Goal: Find specific page/section: Find specific page/section

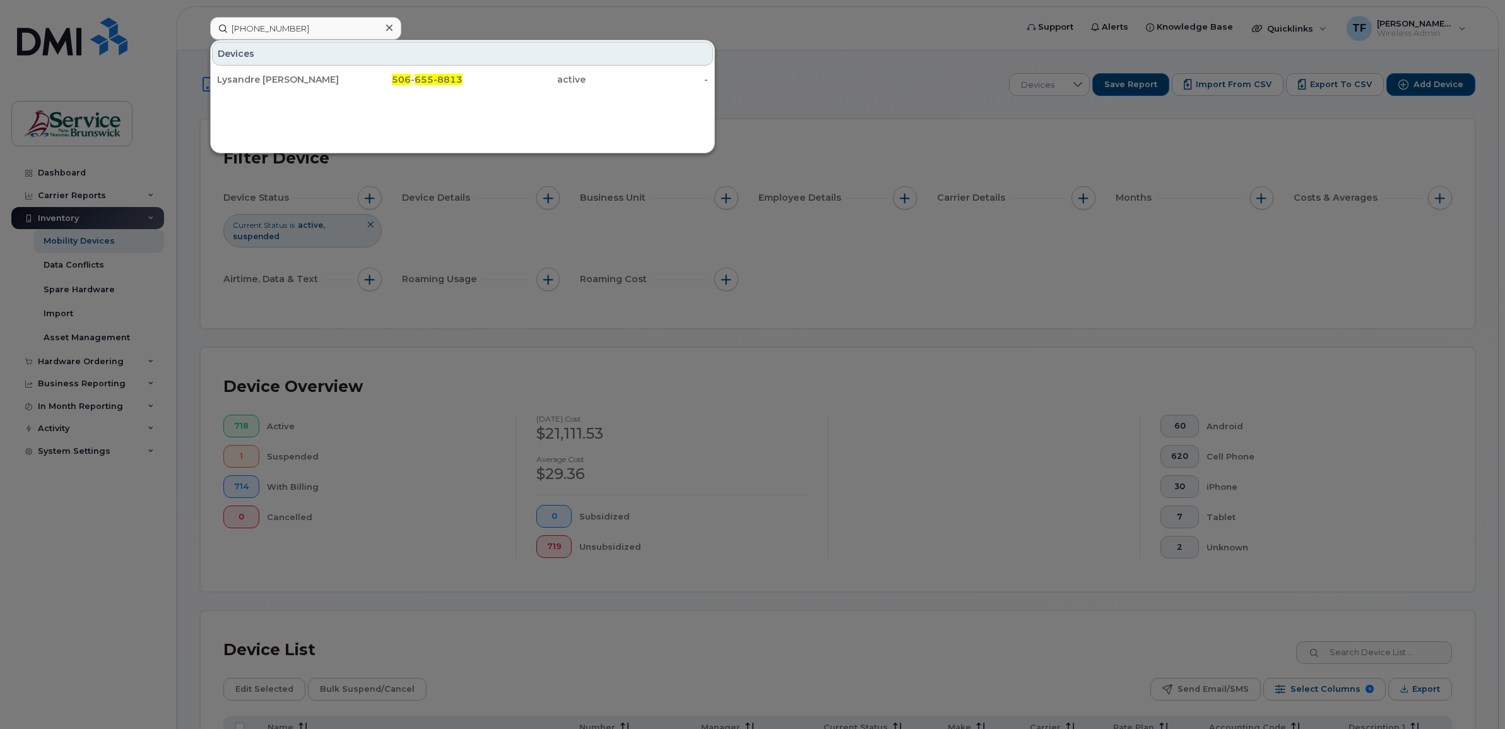
click at [285, 22] on input "506 655-8813" at bounding box center [305, 28] width 191 height 23
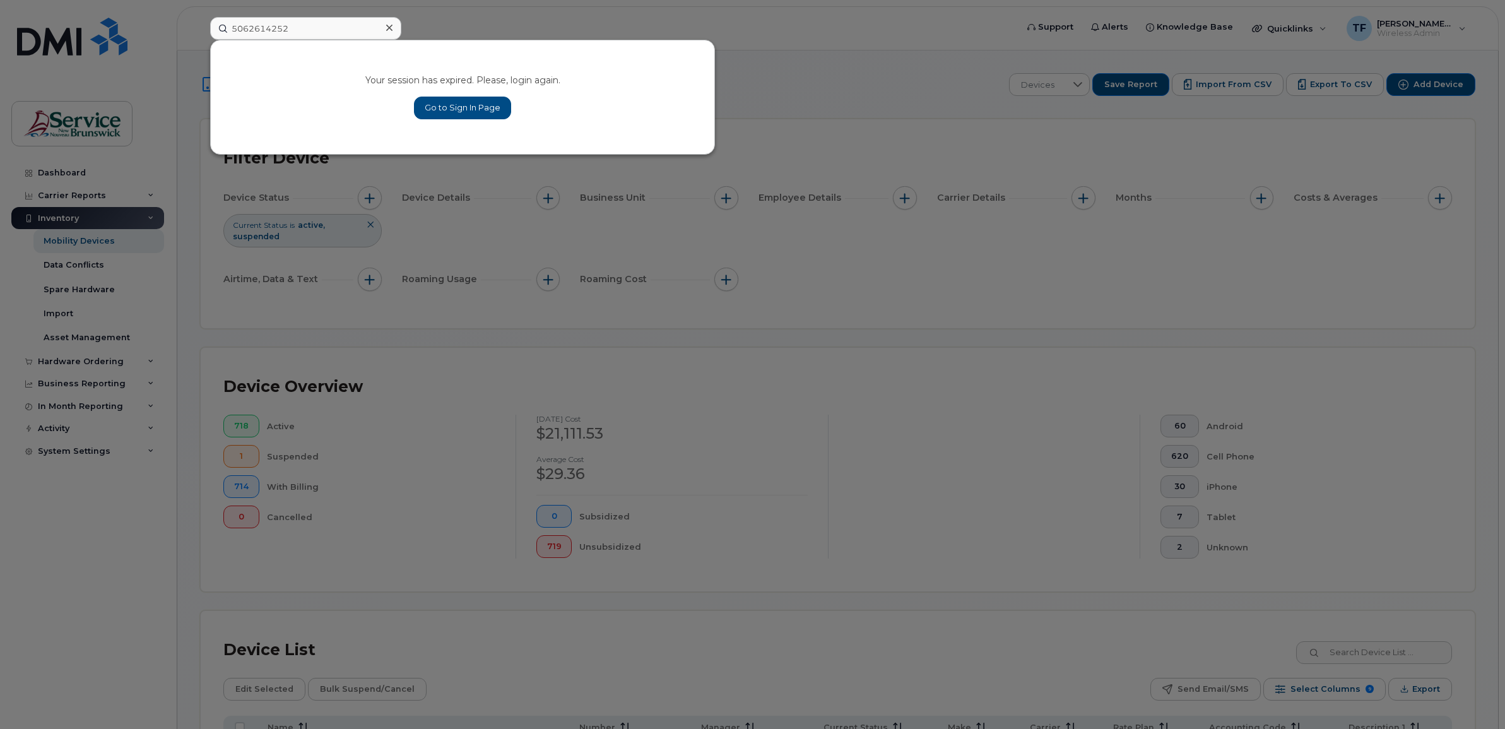
type input "5062614252"
click at [471, 109] on link "Go to Sign In Page" at bounding box center [462, 108] width 97 height 23
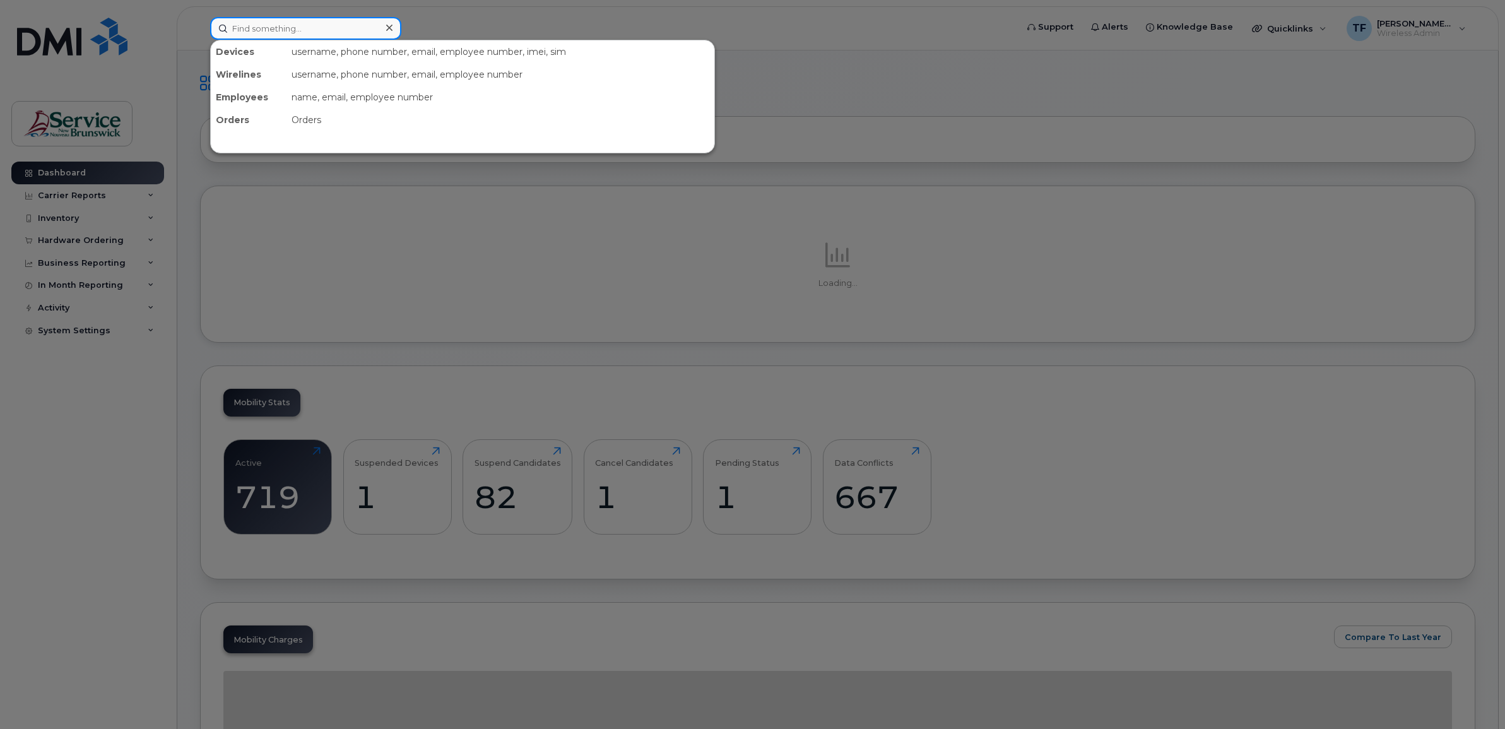
click at [295, 33] on input at bounding box center [305, 28] width 191 height 23
paste input "5062614252"
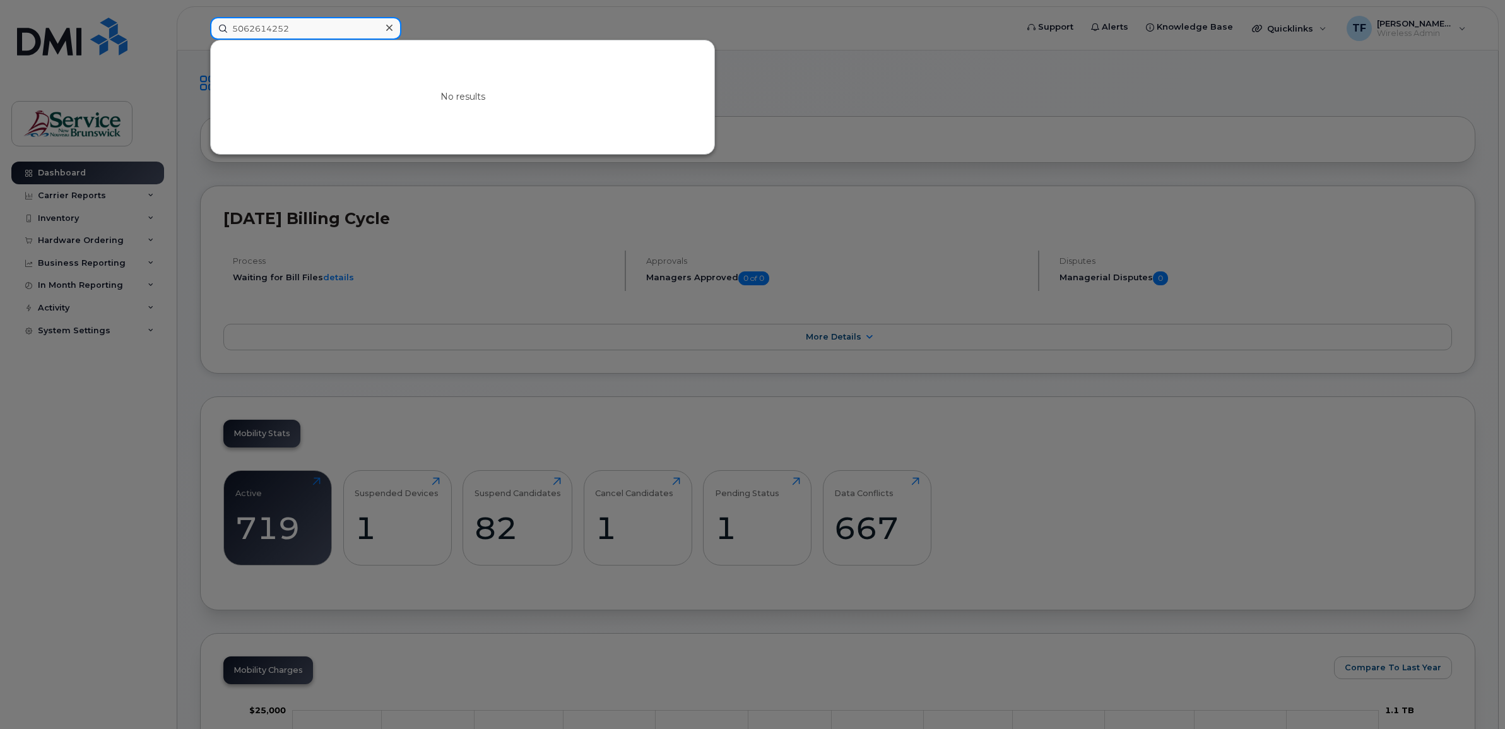
type input "5062614252"
